Goal: Book appointment/travel/reservation

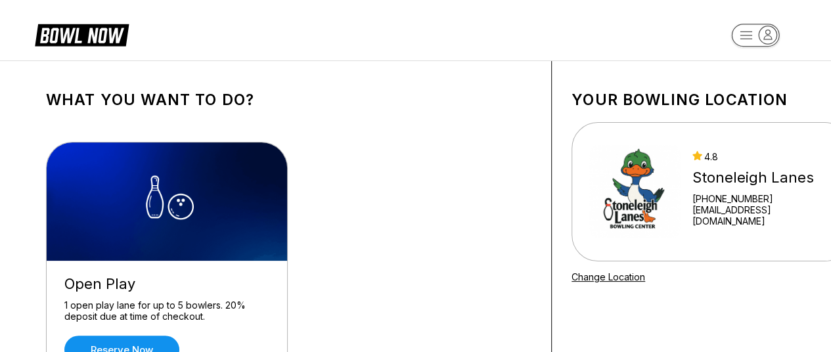
scroll to position [135, 0]
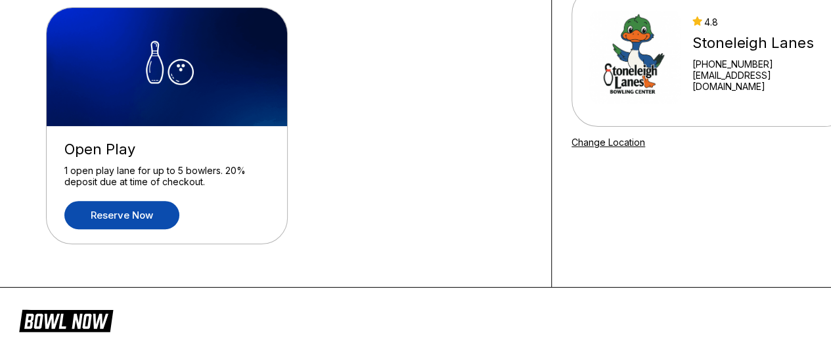
click at [142, 216] on link "Reserve now" at bounding box center [121, 215] width 115 height 28
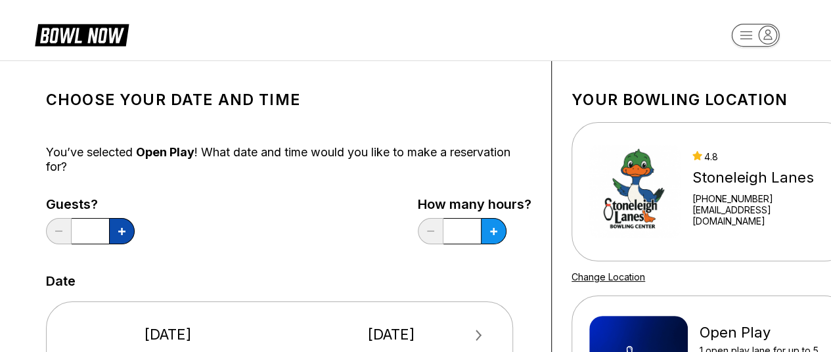
click at [117, 236] on button at bounding box center [122, 231] width 26 height 26
type input "*"
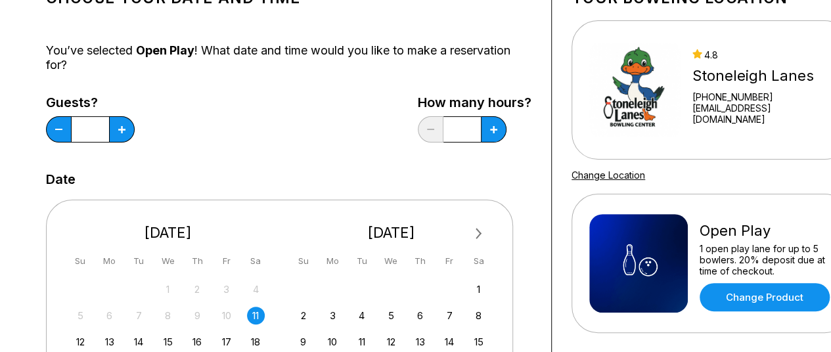
scroll to position [102, 0]
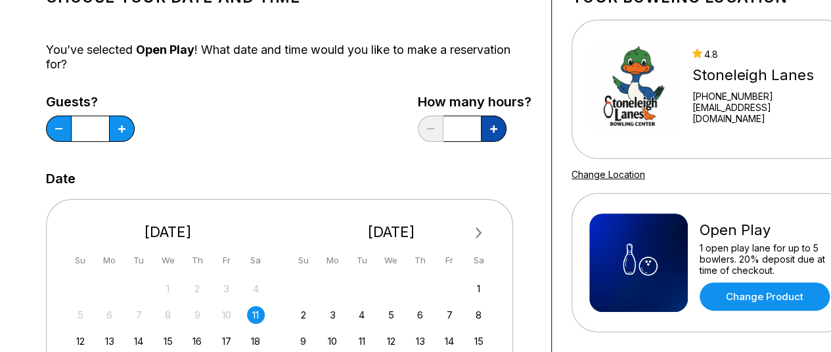
click at [503, 125] on button at bounding box center [494, 129] width 26 height 26
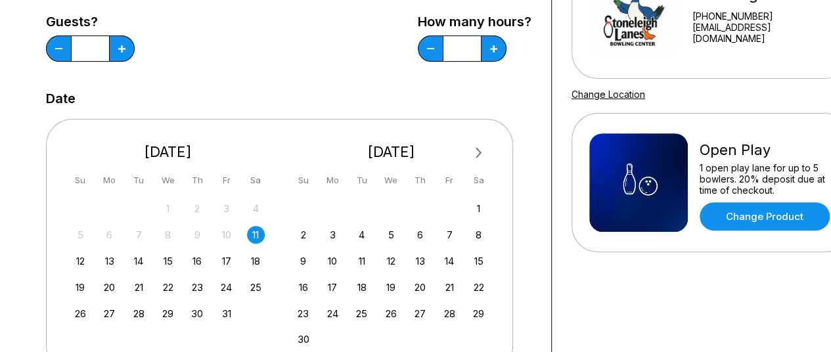
scroll to position [182, 0]
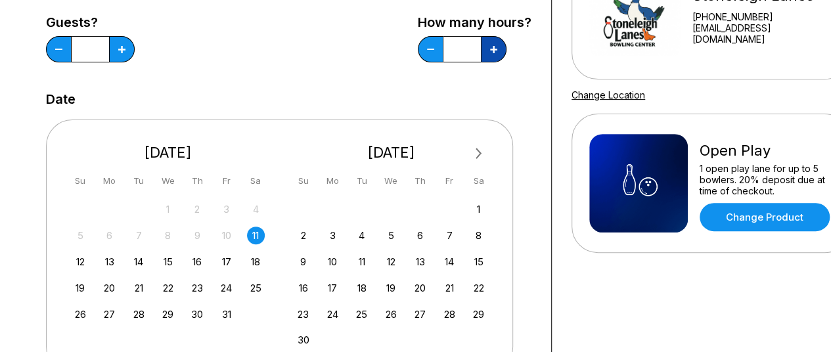
click at [503, 49] on button at bounding box center [494, 49] width 26 height 26
type input "*"
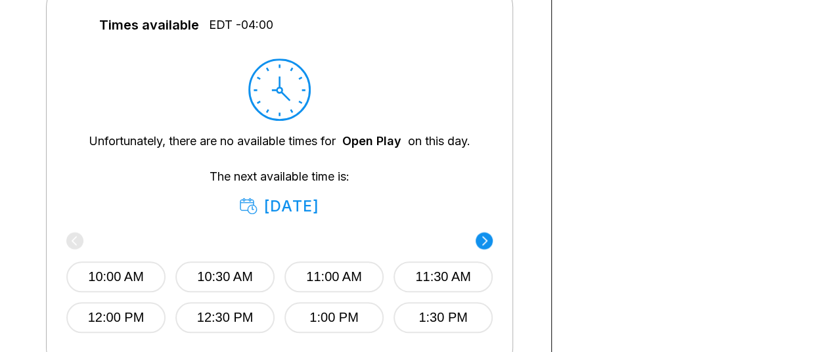
scroll to position [0, 0]
